Goal: Task Accomplishment & Management: Manage account settings

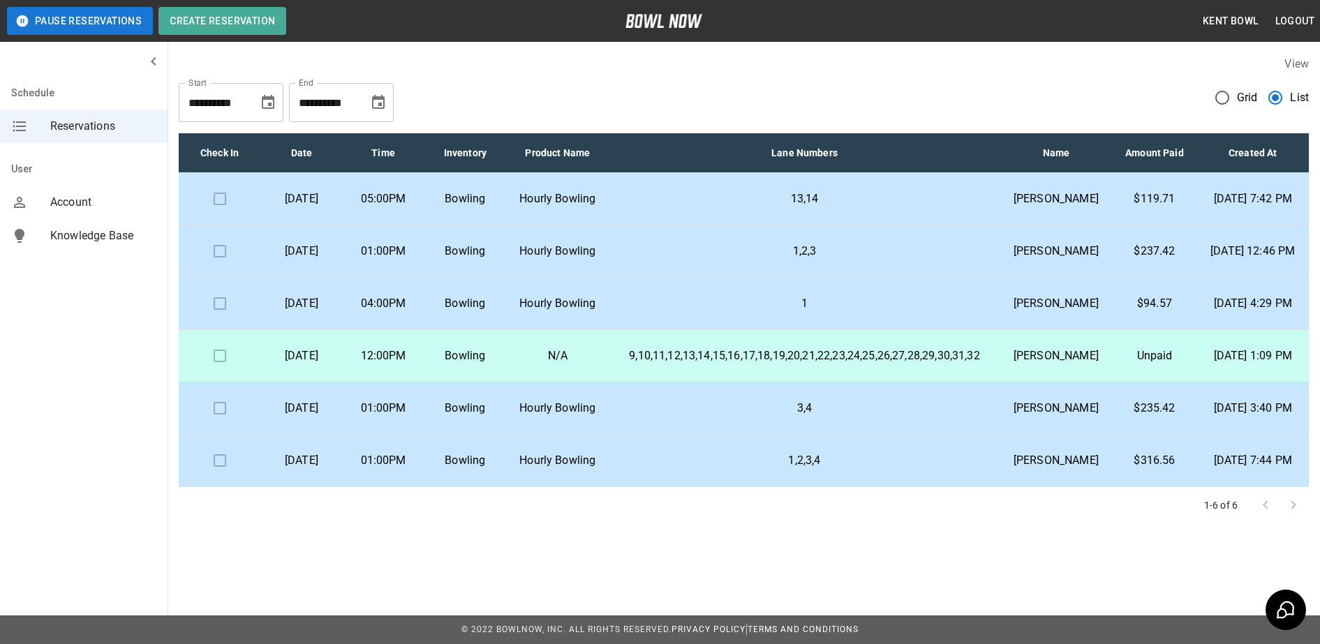
click at [657, 207] on p "13,14" at bounding box center [805, 199] width 369 height 17
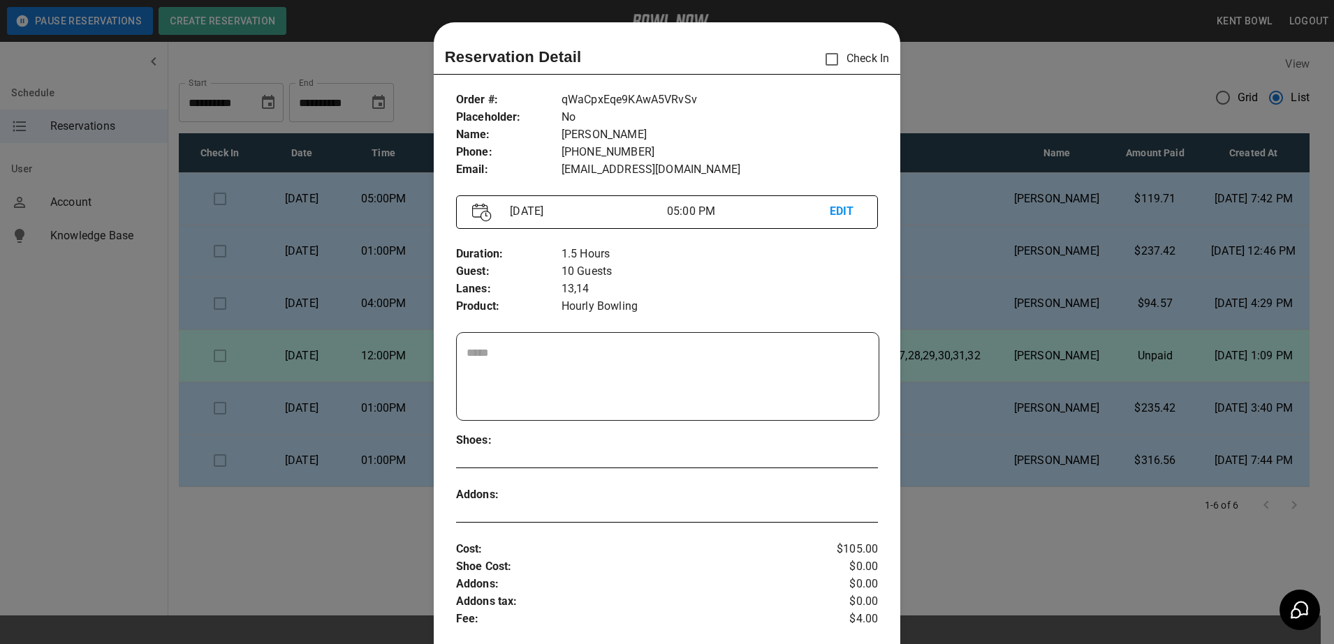
scroll to position [22, 0]
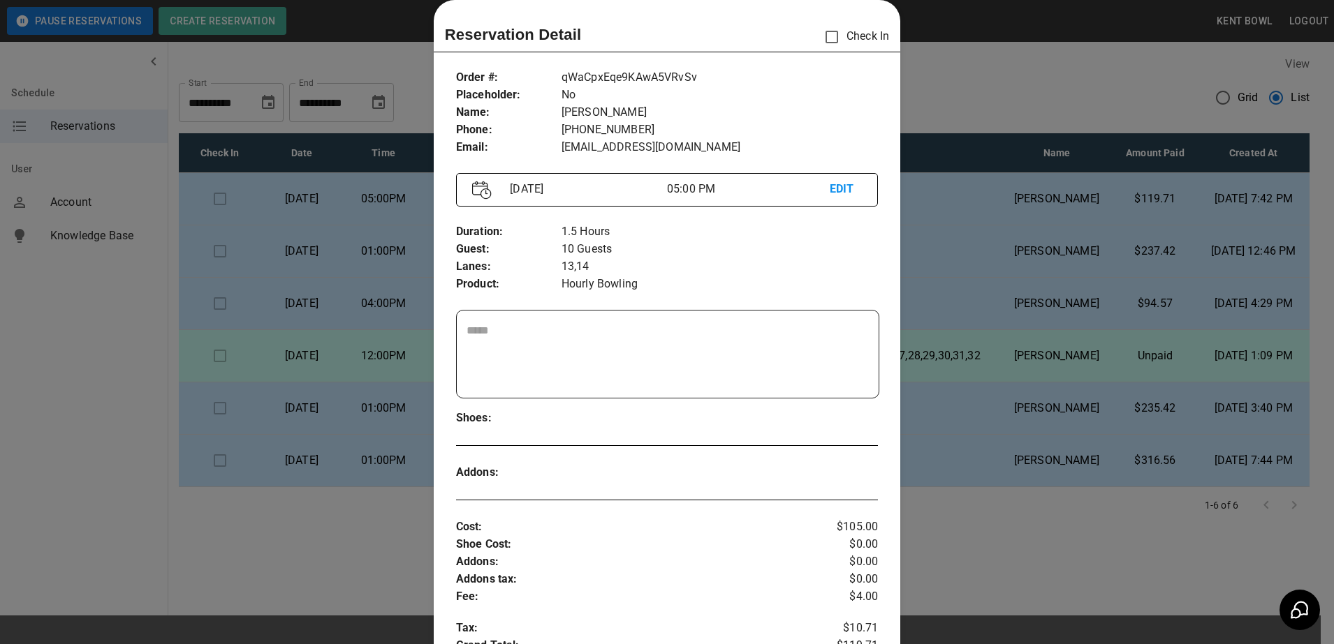
click at [1061, 91] on div at bounding box center [667, 322] width 1334 height 644
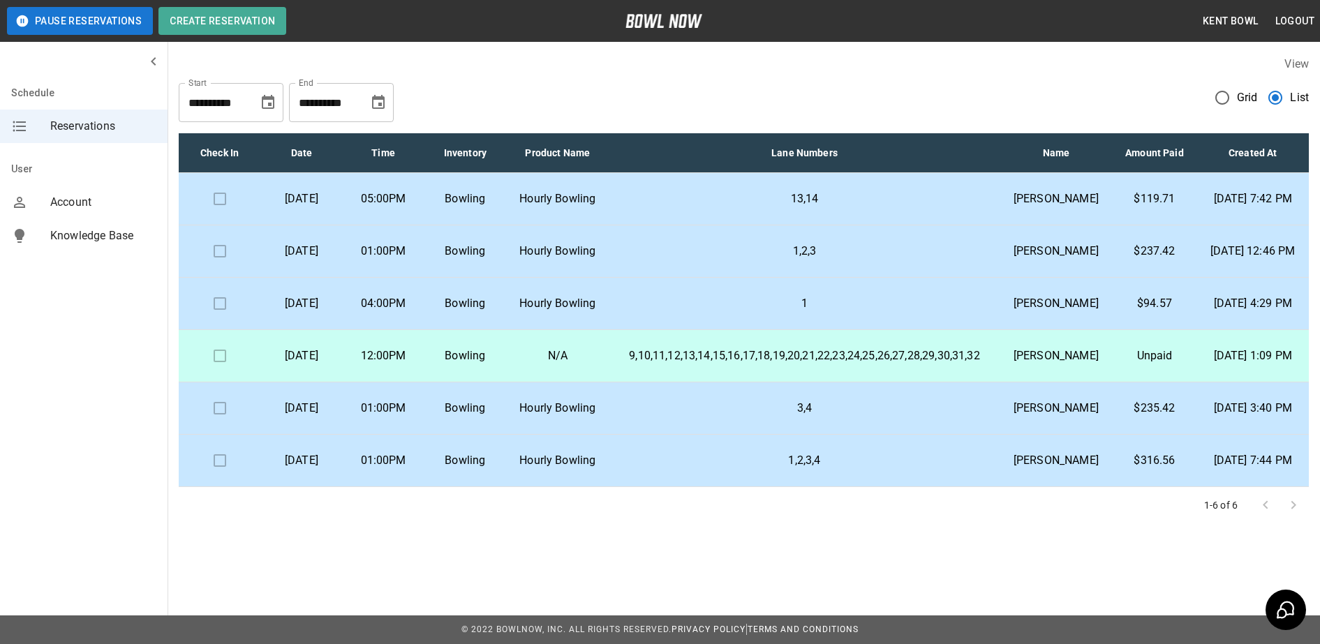
click at [731, 226] on td "13,14" at bounding box center [805, 199] width 391 height 52
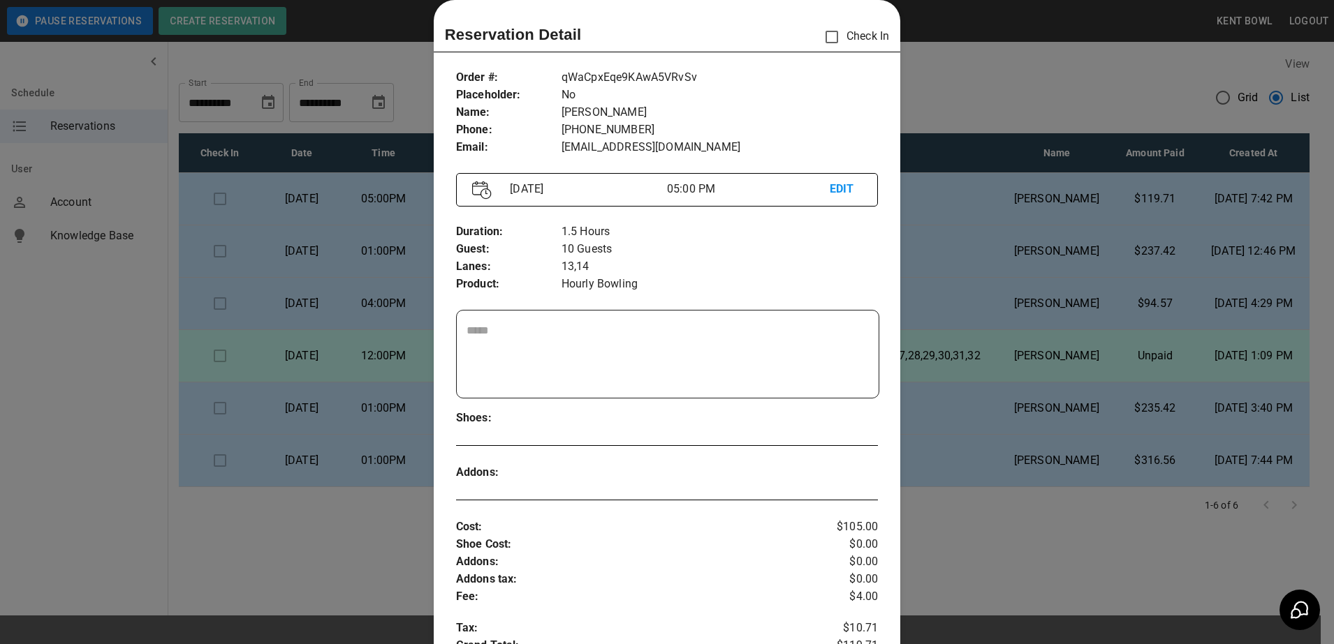
click at [507, 351] on textarea at bounding box center [667, 355] width 403 height 64
type textarea "*"
type textarea "**********"
click at [1029, 225] on div at bounding box center [667, 322] width 1334 height 644
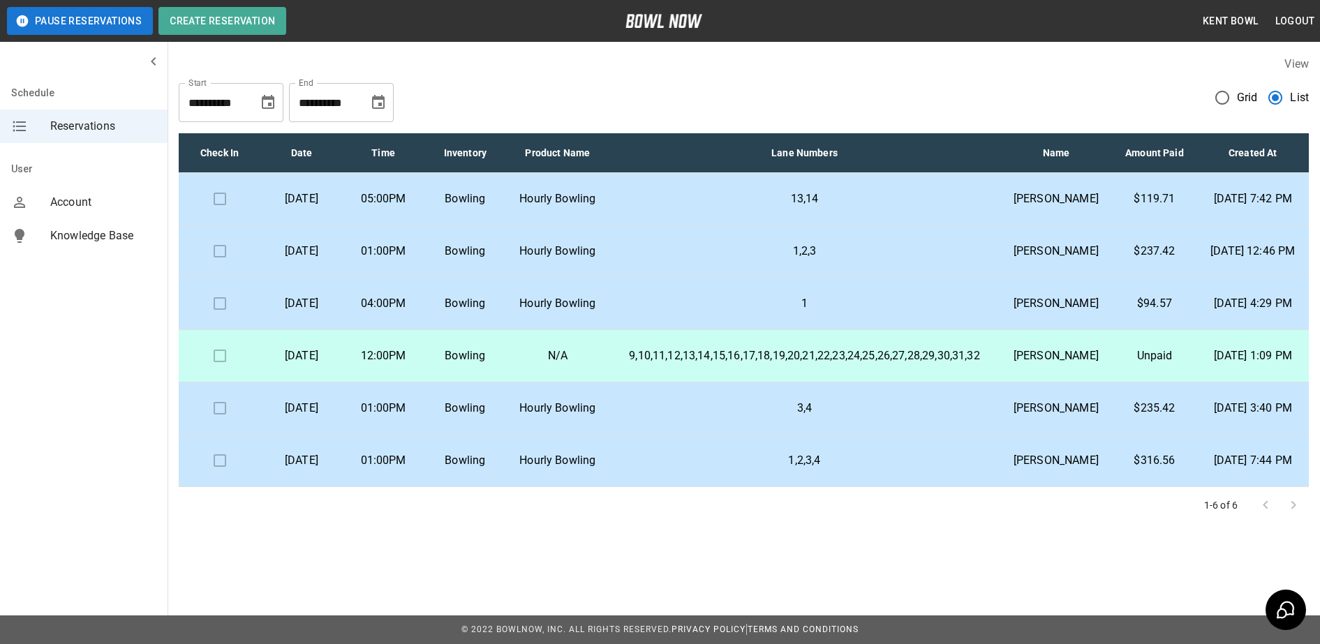
click at [709, 207] on p "13,14" at bounding box center [805, 199] width 369 height 17
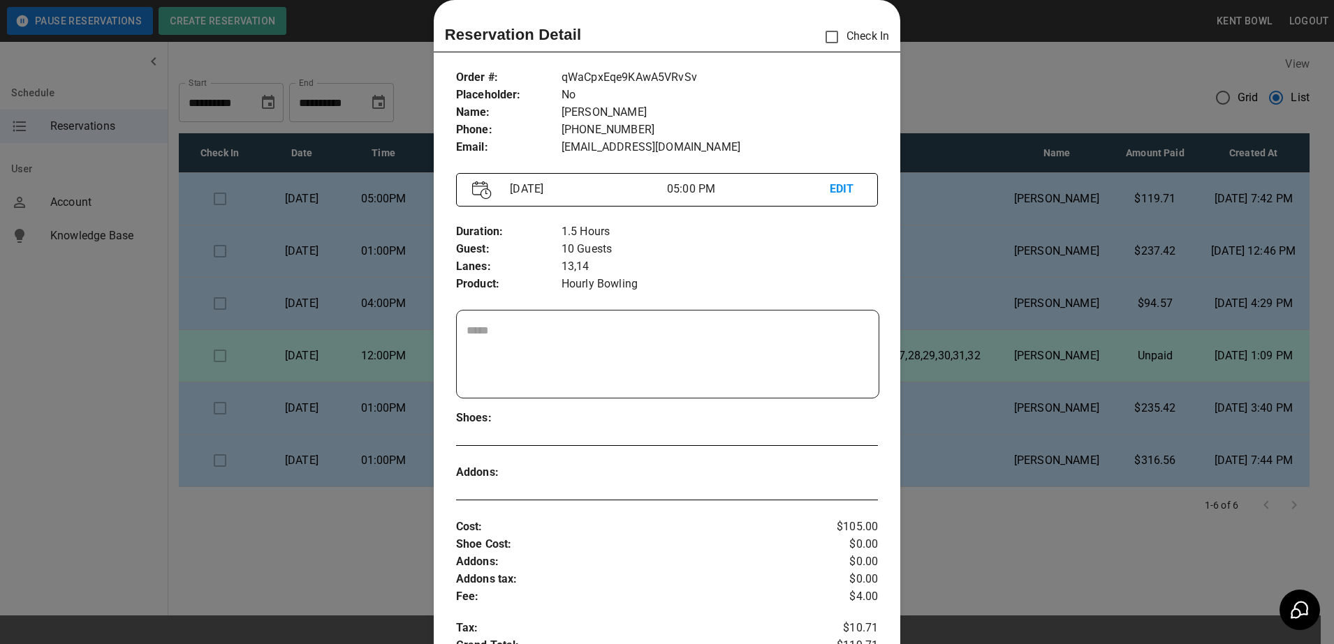
click at [503, 341] on textarea at bounding box center [667, 355] width 403 height 64
type textarea "**********"
click at [629, 543] on p "Shoe Cost :" at bounding box center [632, 544] width 352 height 17
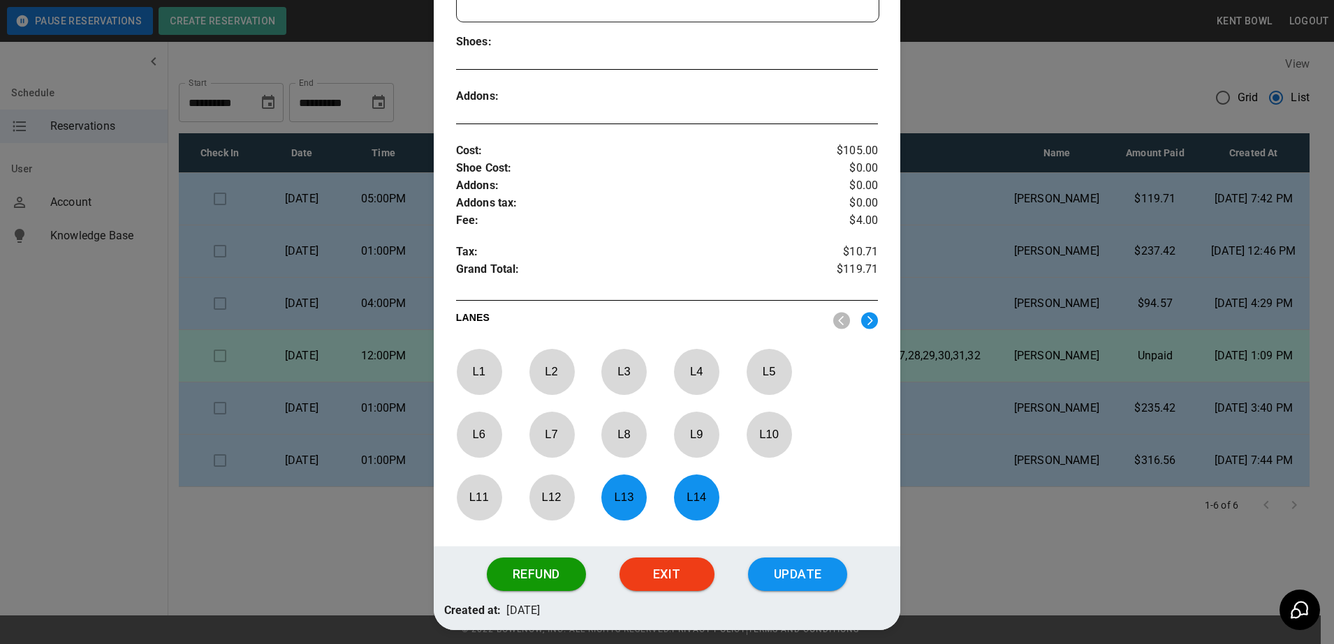
scroll to position [455, 0]
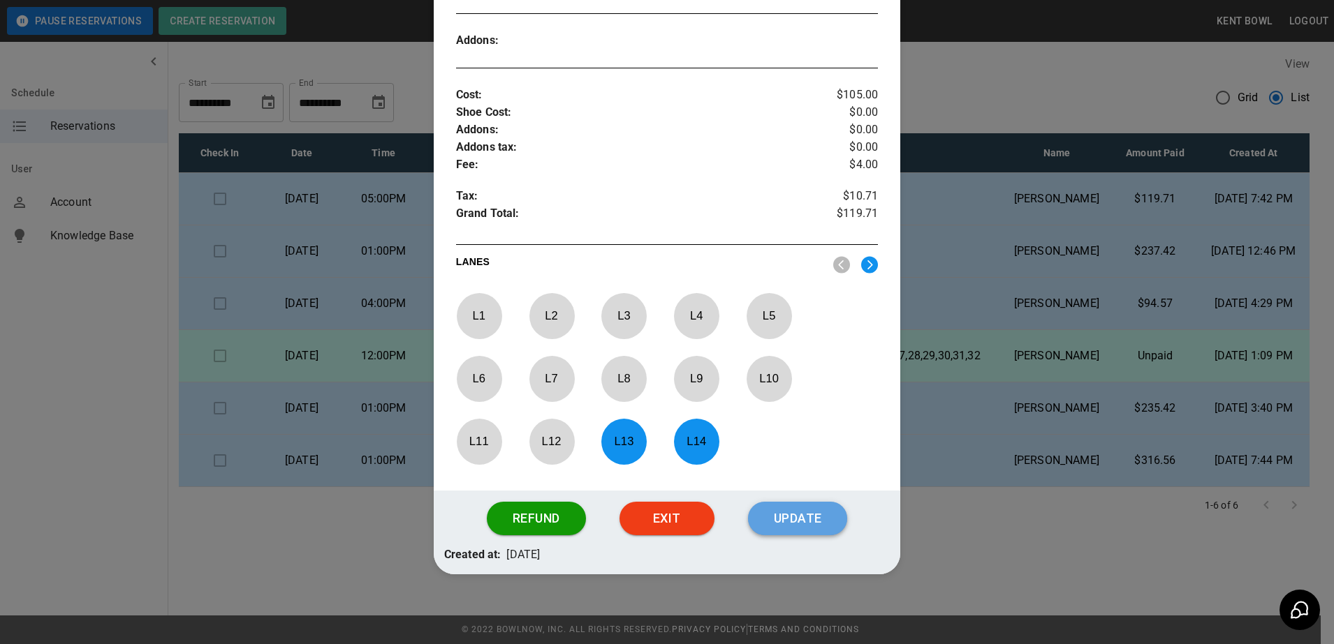
click at [810, 529] on button "Update" at bounding box center [797, 519] width 99 height 34
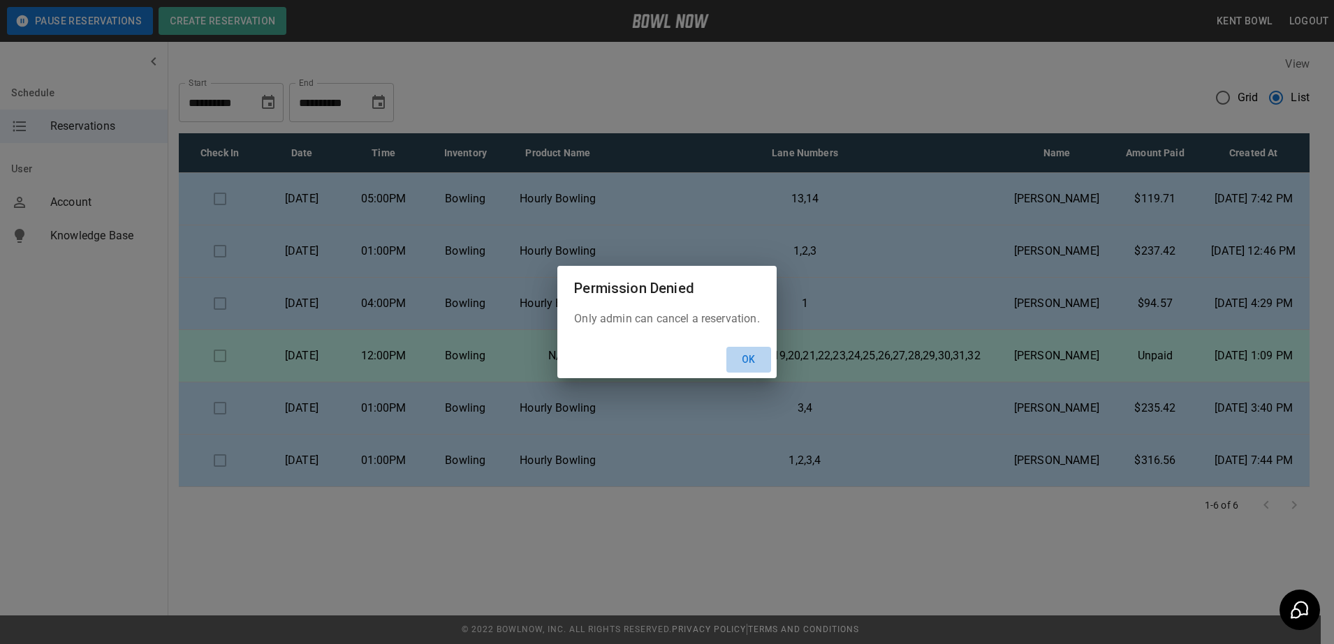
click at [749, 365] on button "Ok" at bounding box center [748, 360] width 45 height 26
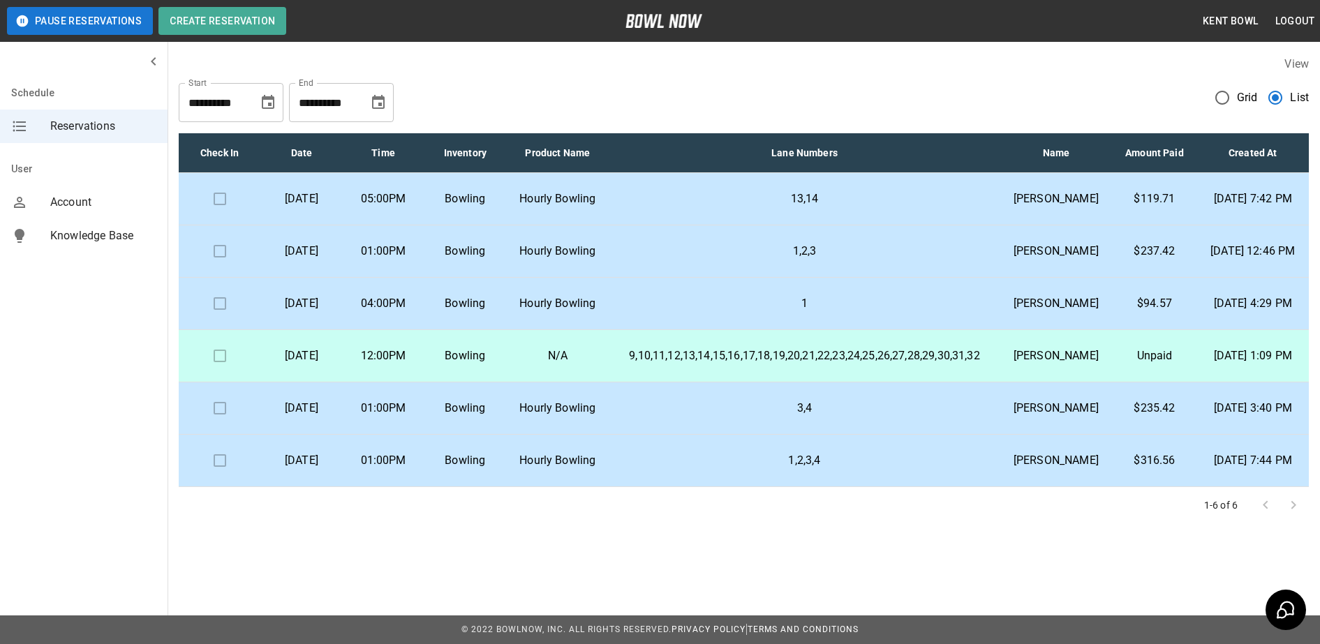
click at [649, 207] on p "13,14" at bounding box center [805, 199] width 369 height 17
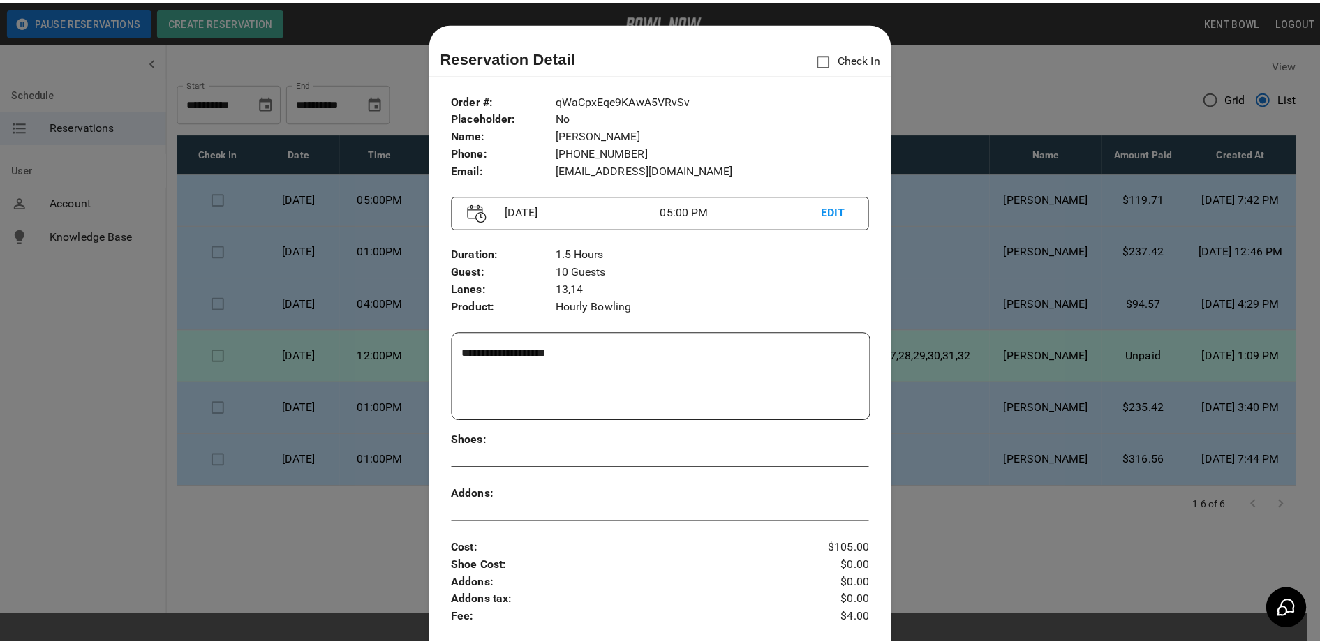
scroll to position [22, 0]
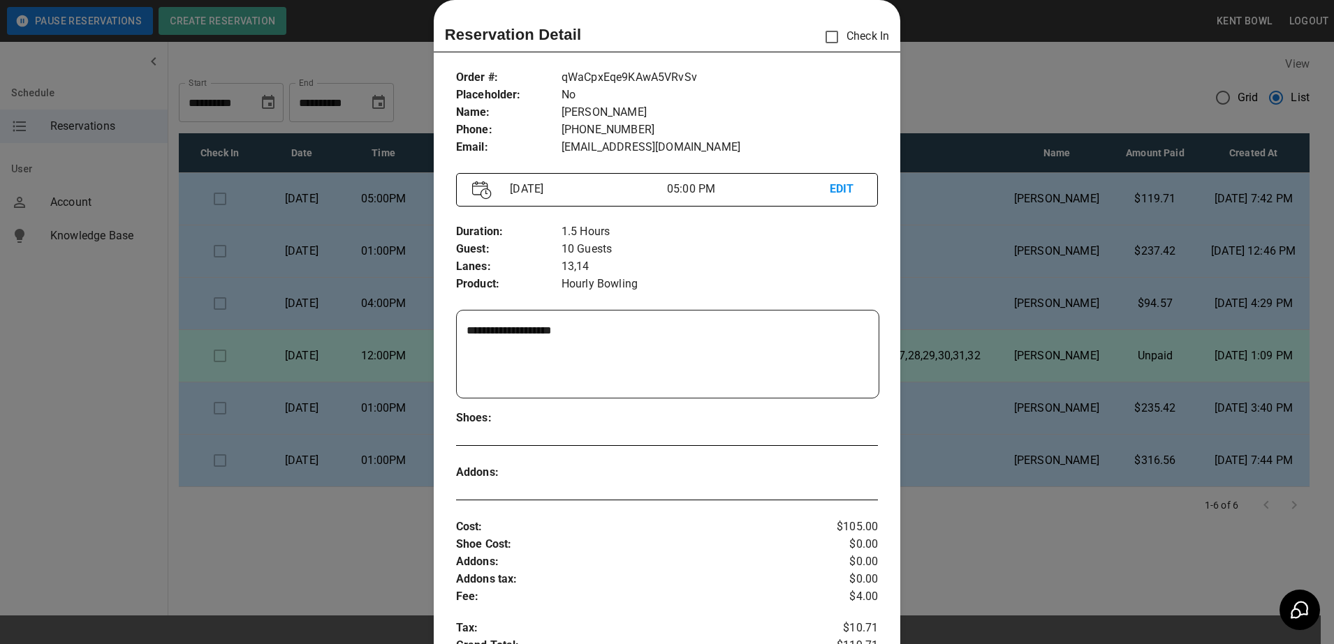
click at [988, 95] on div at bounding box center [667, 322] width 1334 height 644
